Goal: Navigation & Orientation: Find specific page/section

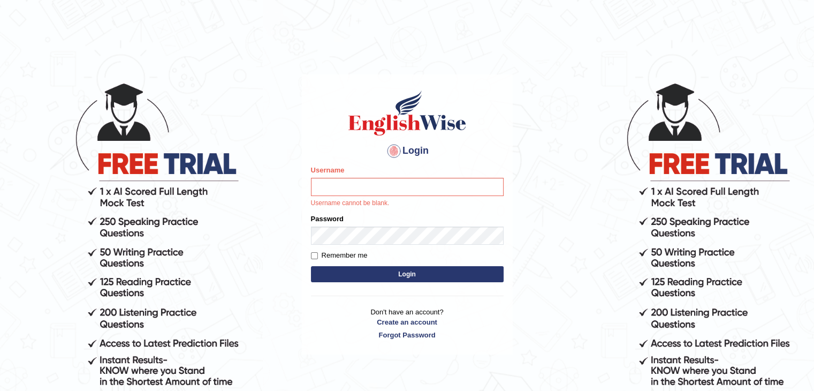
click at [441, 184] on input "Username" at bounding box center [407, 187] width 193 height 18
type input "fransikaf"
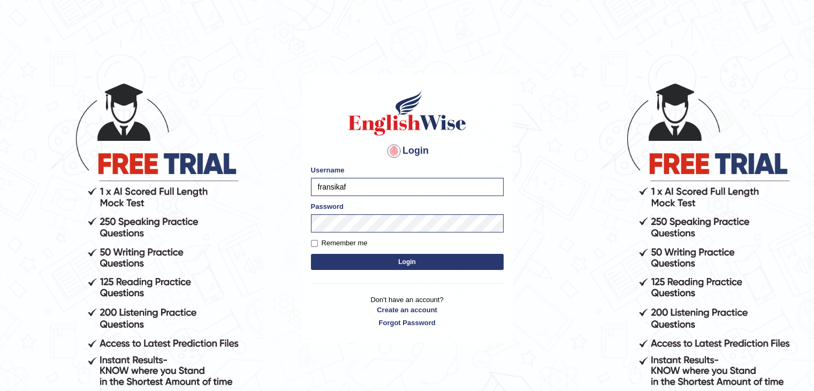
click at [424, 263] on button "Login" at bounding box center [407, 262] width 193 height 16
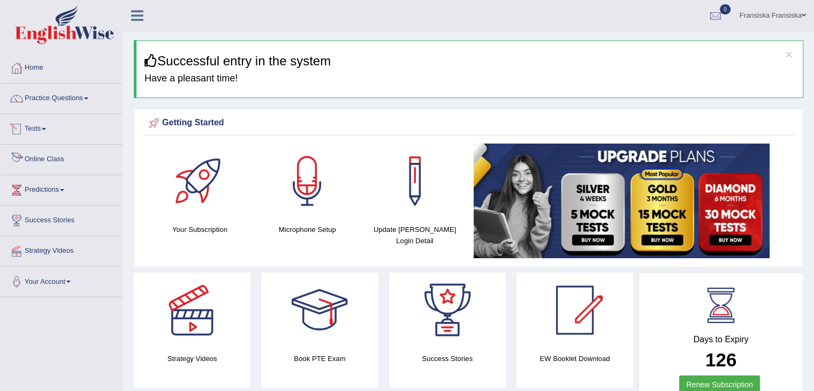
click at [66, 157] on link "Online Class" at bounding box center [62, 158] width 122 height 27
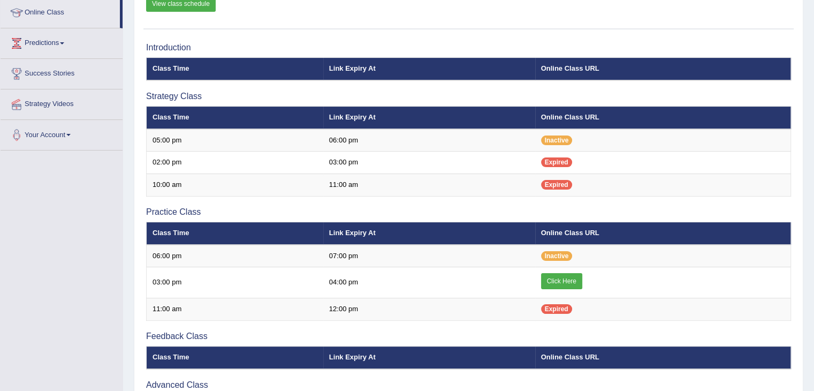
scroll to position [148, 0]
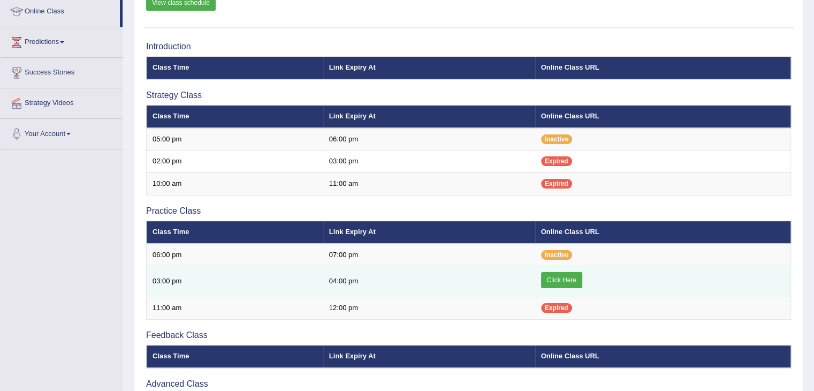
click at [556, 276] on link "Click Here" at bounding box center [561, 280] width 41 height 16
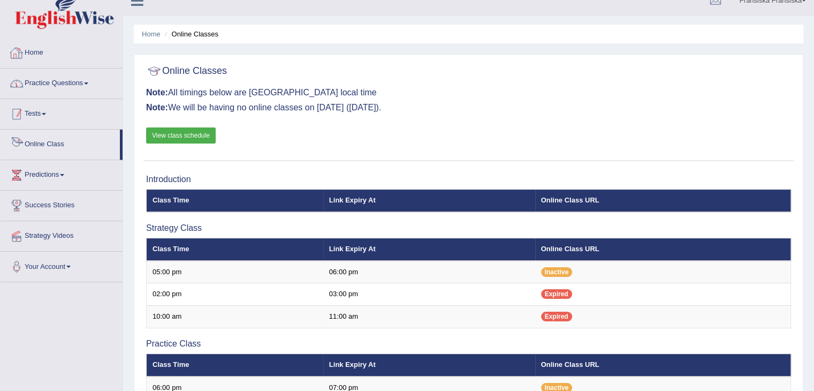
scroll to position [5, 0]
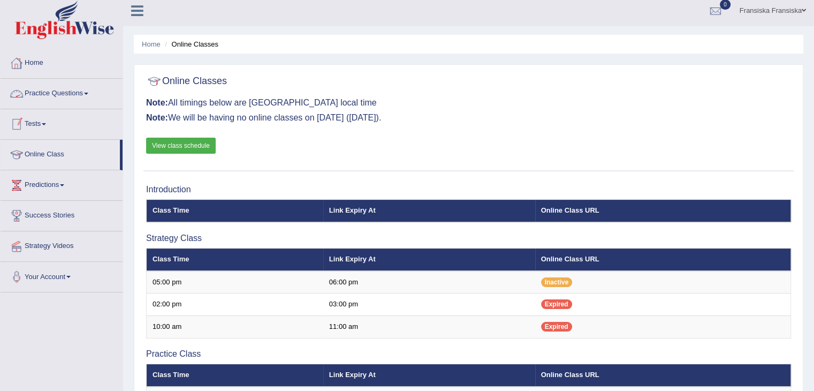
click at [39, 62] on link "Home" at bounding box center [62, 61] width 122 height 27
